Goal: Check status: Check status

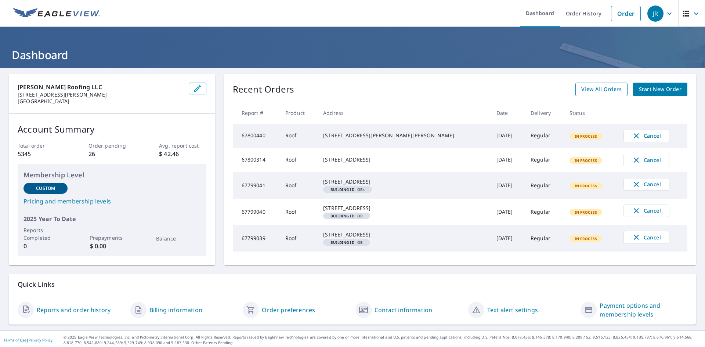
click at [599, 92] on span "View All Orders" at bounding box center [601, 89] width 40 height 9
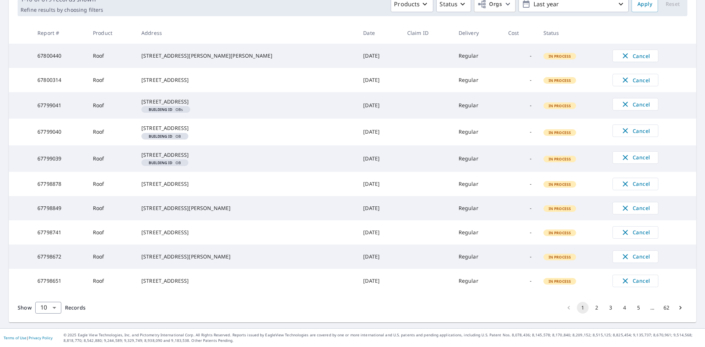
scroll to position [156, 0]
click at [591, 308] on button "2" at bounding box center [597, 308] width 12 height 12
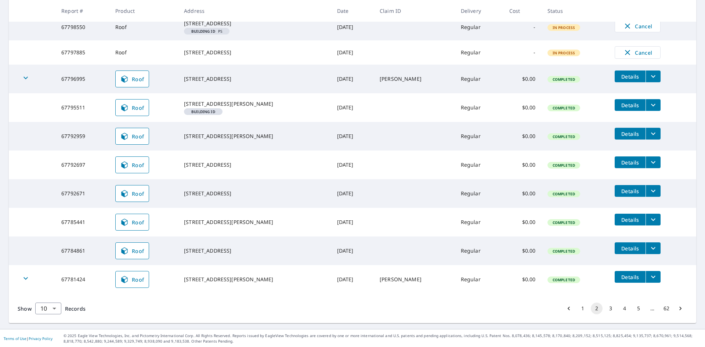
scroll to position [165, 0]
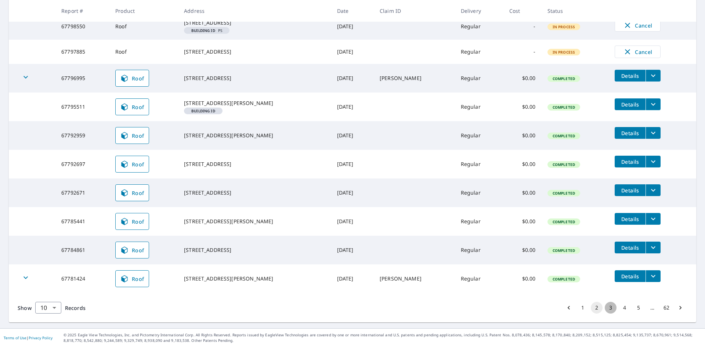
click at [606, 309] on button "3" at bounding box center [611, 308] width 12 height 12
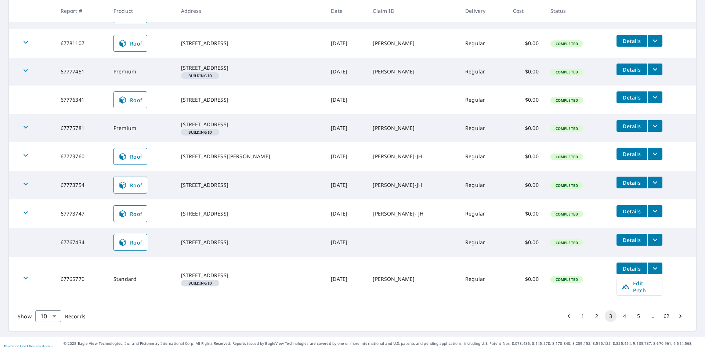
scroll to position [178, 0]
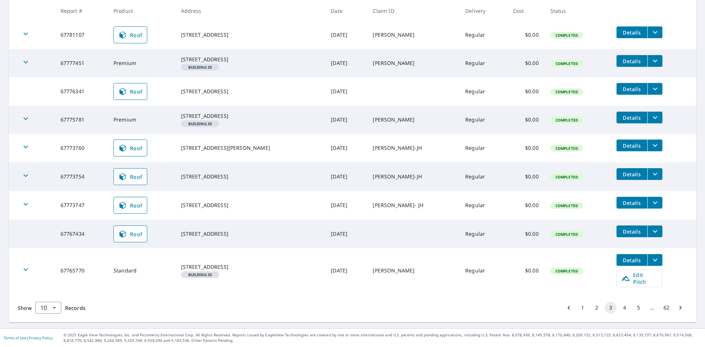
click at [619, 307] on button "4" at bounding box center [625, 308] width 12 height 12
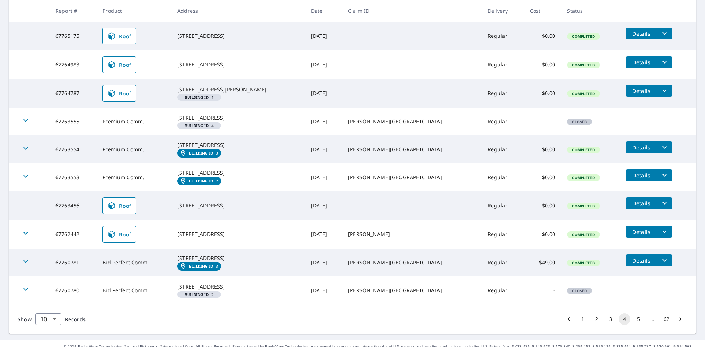
scroll to position [147, 0]
